Goal: Task Accomplishment & Management: Use online tool/utility

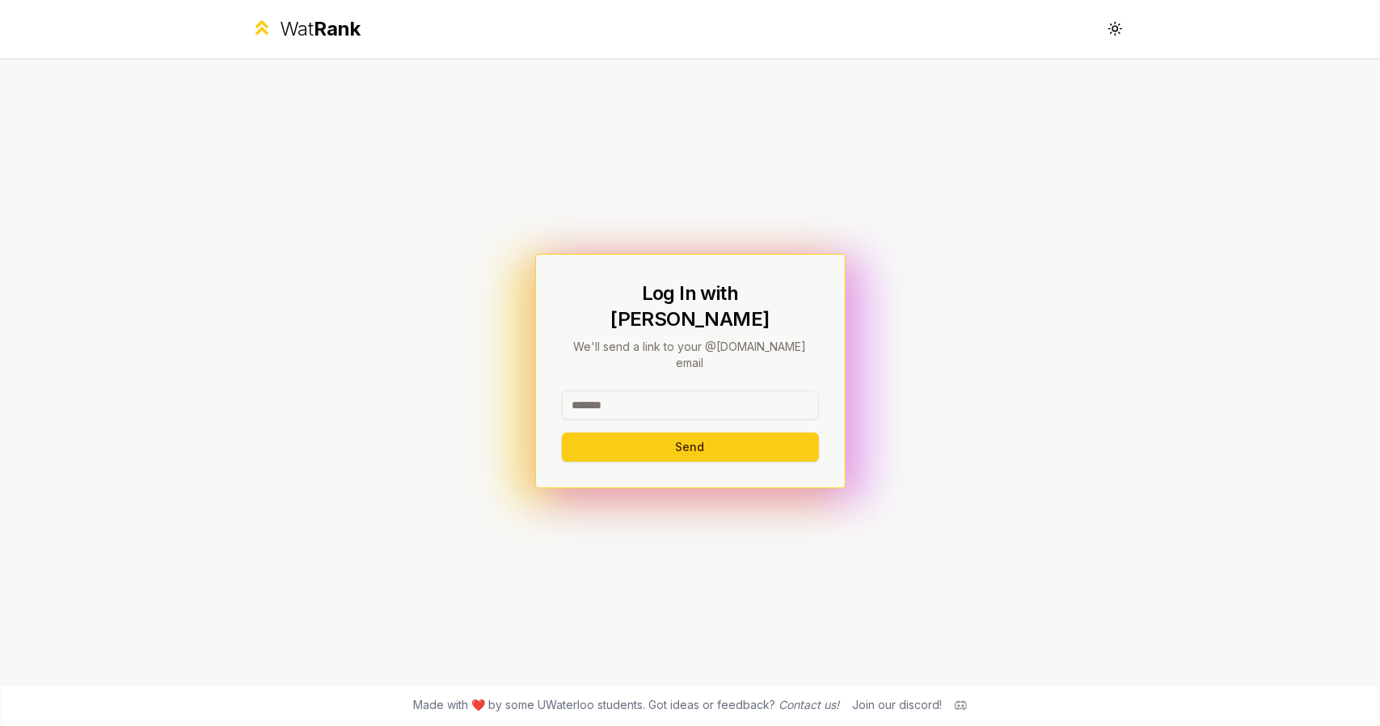
drag, startPoint x: 663, startPoint y: 379, endPoint x: 513, endPoint y: 400, distance: 151.8
click at [513, 400] on div "Log In with WatIAM We'll send a link to your @[DOMAIN_NAME] email Send" at bounding box center [690, 371] width 931 height 626
click at [687, 433] on button "Send" at bounding box center [690, 447] width 257 height 29
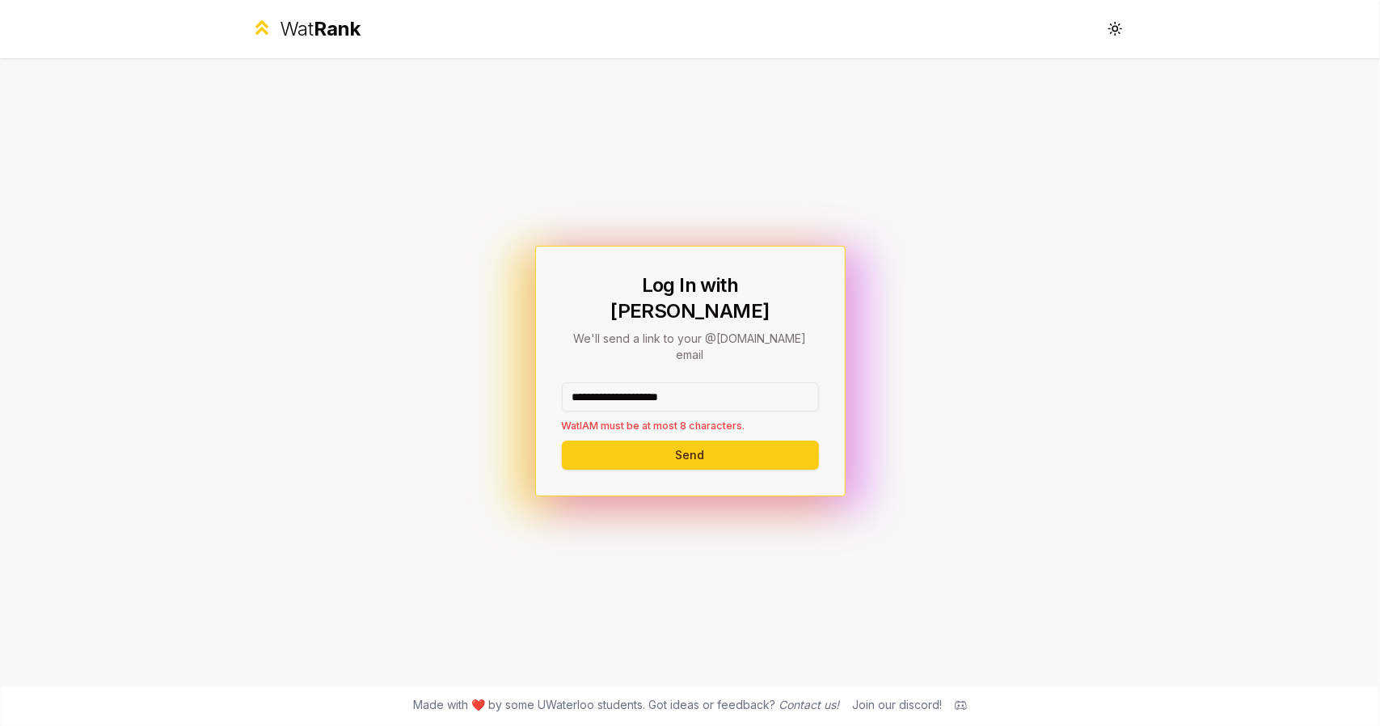
drag, startPoint x: 736, startPoint y: 372, endPoint x: 619, endPoint y: 381, distance: 116.8
click at [619, 382] on input "**********" at bounding box center [690, 396] width 257 height 29
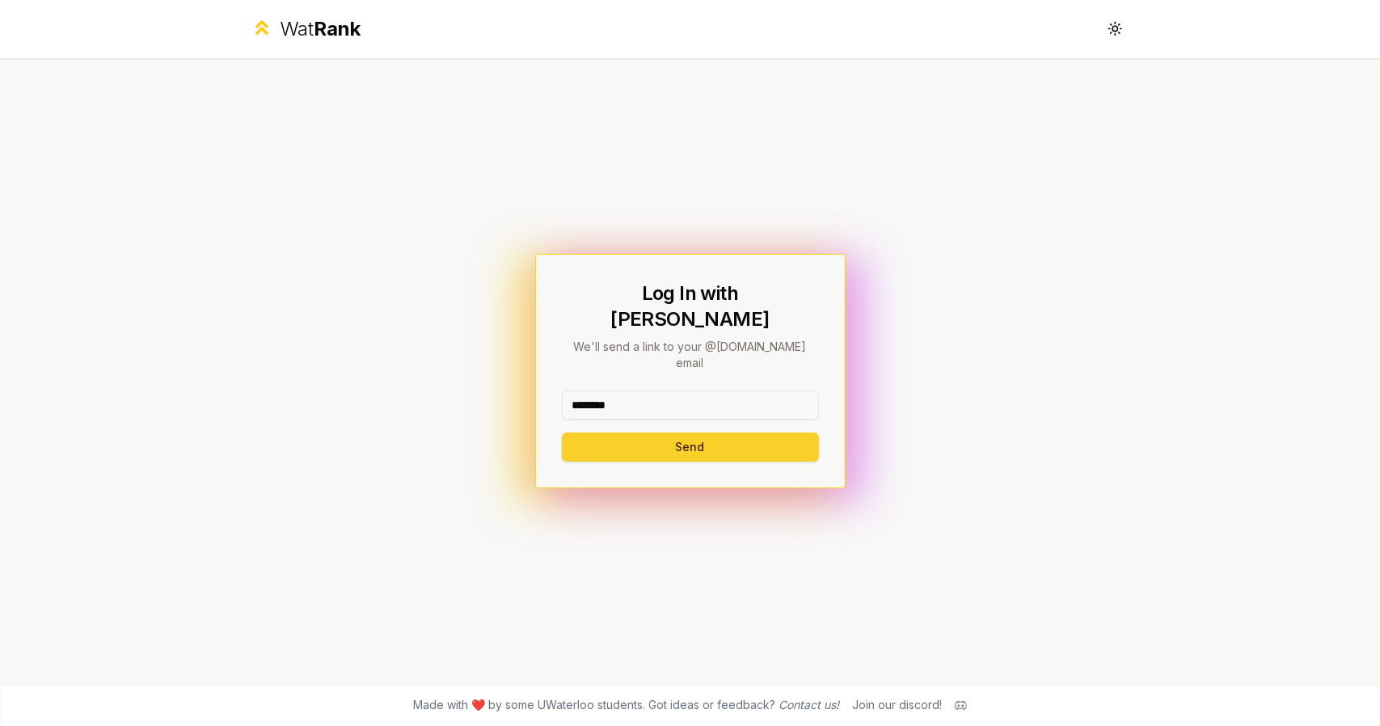
type input "********"
click at [623, 433] on button "Send" at bounding box center [690, 447] width 257 height 29
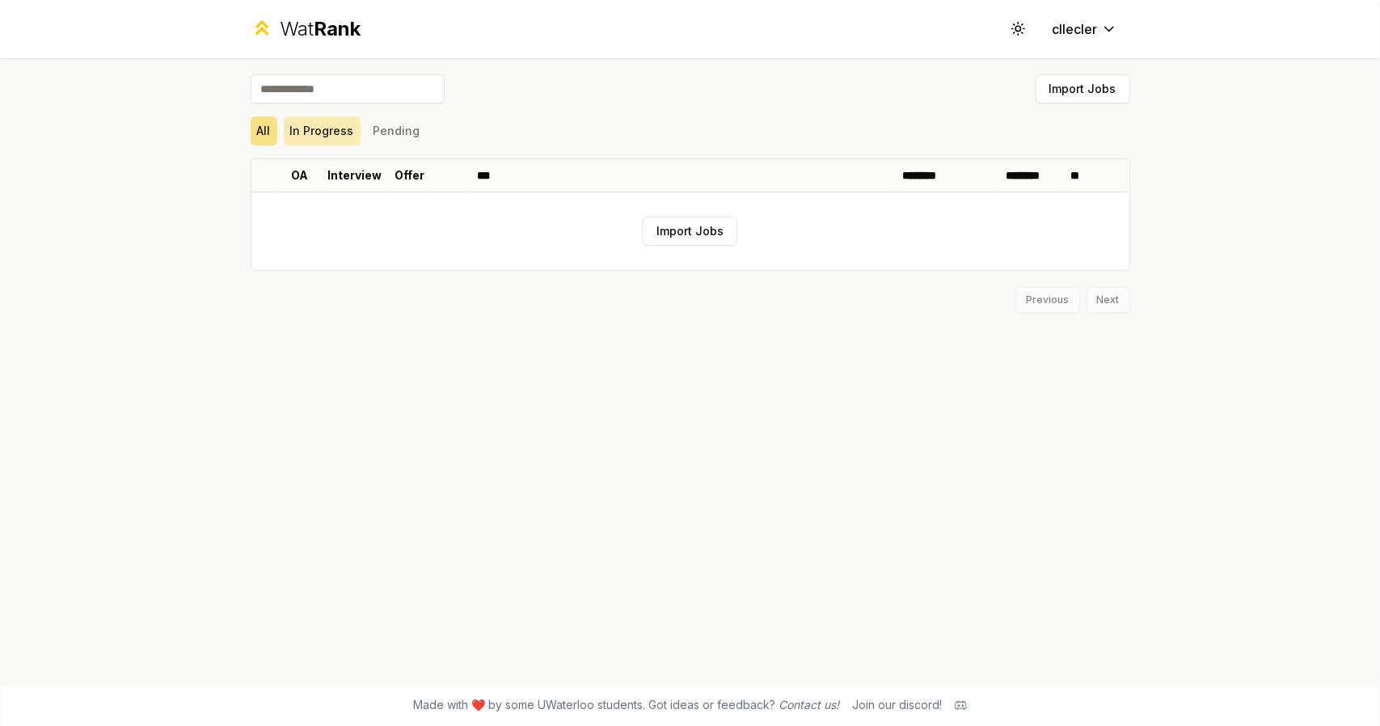
click at [320, 130] on button "In Progress" at bounding box center [322, 130] width 77 height 29
click at [399, 134] on button "Pending" at bounding box center [397, 130] width 60 height 29
click at [267, 133] on button "All" at bounding box center [264, 130] width 27 height 29
click at [333, 89] on input at bounding box center [348, 88] width 194 height 29
